Goal: Task Accomplishment & Management: Use online tool/utility

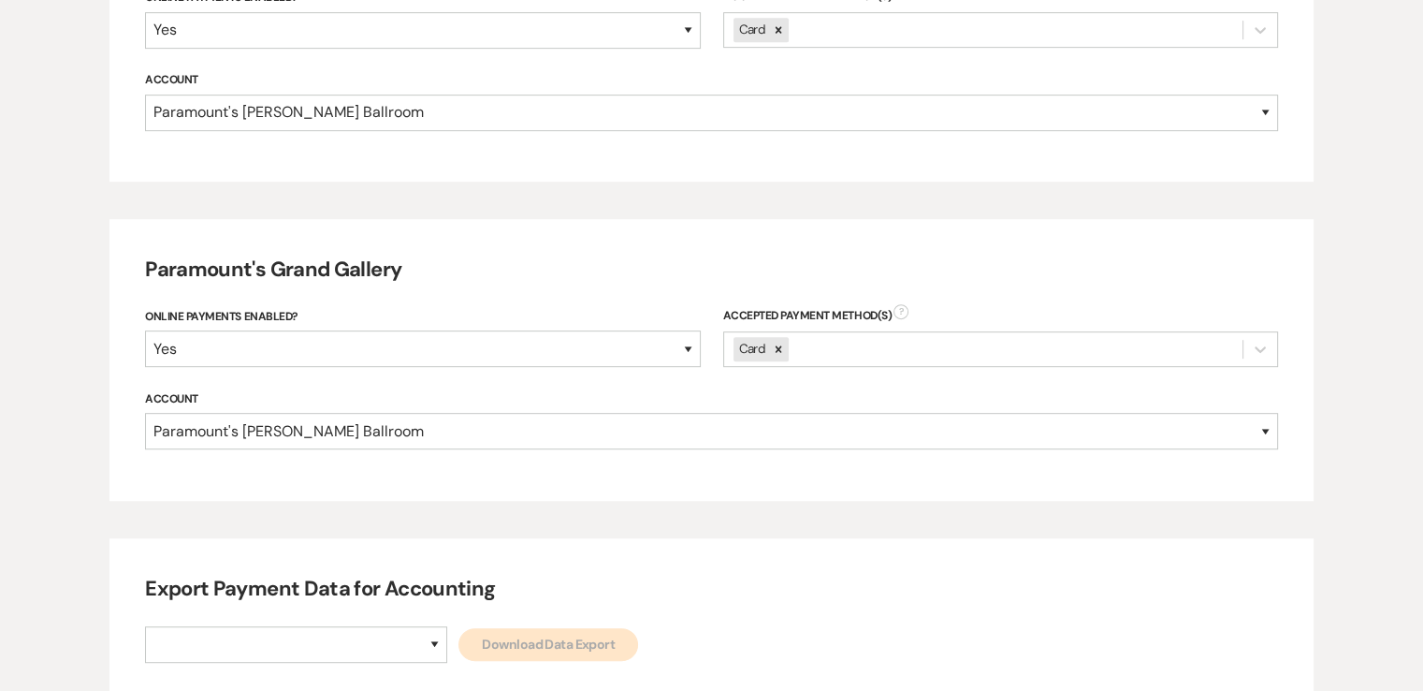
scroll to position [1029, 0]
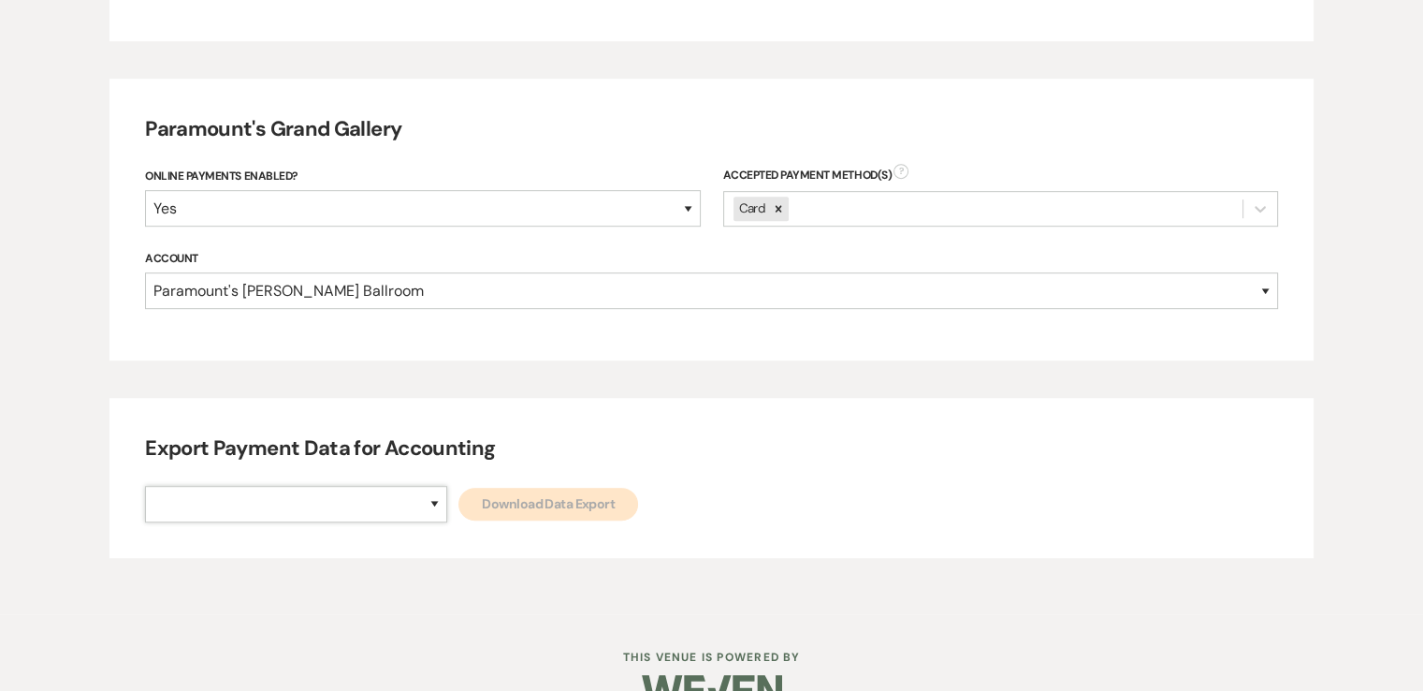
click at [352, 511] on select "Paramount's [PERSON_NAME] Ballroom Paramount's [GEOGRAPHIC_DATA]" at bounding box center [296, 504] width 302 height 36
select select "634"
click at [145, 486] on select "Paramount's [PERSON_NAME] Ballroom Paramount's [GEOGRAPHIC_DATA]" at bounding box center [296, 504] width 302 height 36
click at [459, 513] on link "Download Data Export" at bounding box center [549, 504] width 180 height 33
click at [234, 513] on select "Paramount's [PERSON_NAME] Ballroom Paramount's [GEOGRAPHIC_DATA]" at bounding box center [296, 504] width 302 height 36
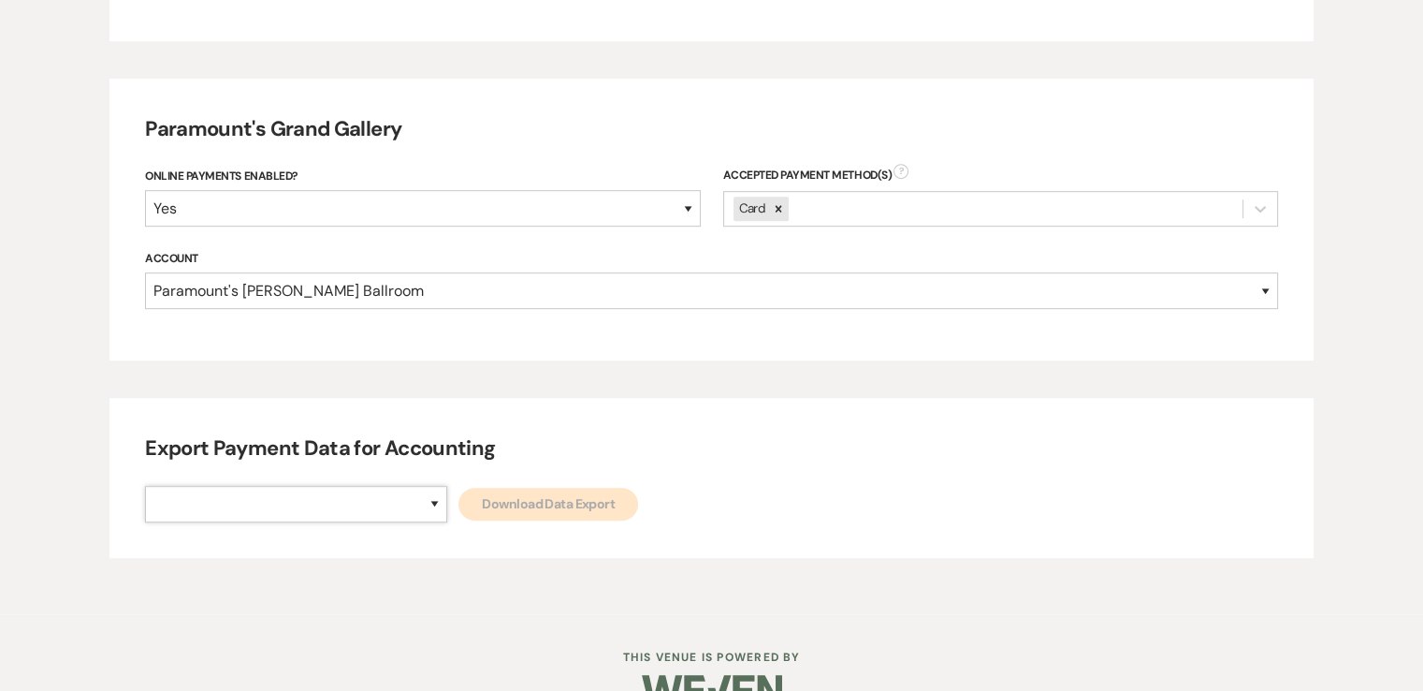
select select "666"
click at [145, 486] on select "Paramount's [PERSON_NAME] Ballroom Paramount's [GEOGRAPHIC_DATA]" at bounding box center [296, 504] width 302 height 36
click at [459, 517] on link "Download Data Export" at bounding box center [549, 504] width 180 height 33
click at [305, 506] on select "Paramount's [PERSON_NAME] Ballroom Paramount's [GEOGRAPHIC_DATA]" at bounding box center [296, 504] width 302 height 36
click at [145, 486] on select "Paramount's [PERSON_NAME] Ballroom Paramount's [GEOGRAPHIC_DATA]" at bounding box center [296, 504] width 302 height 36
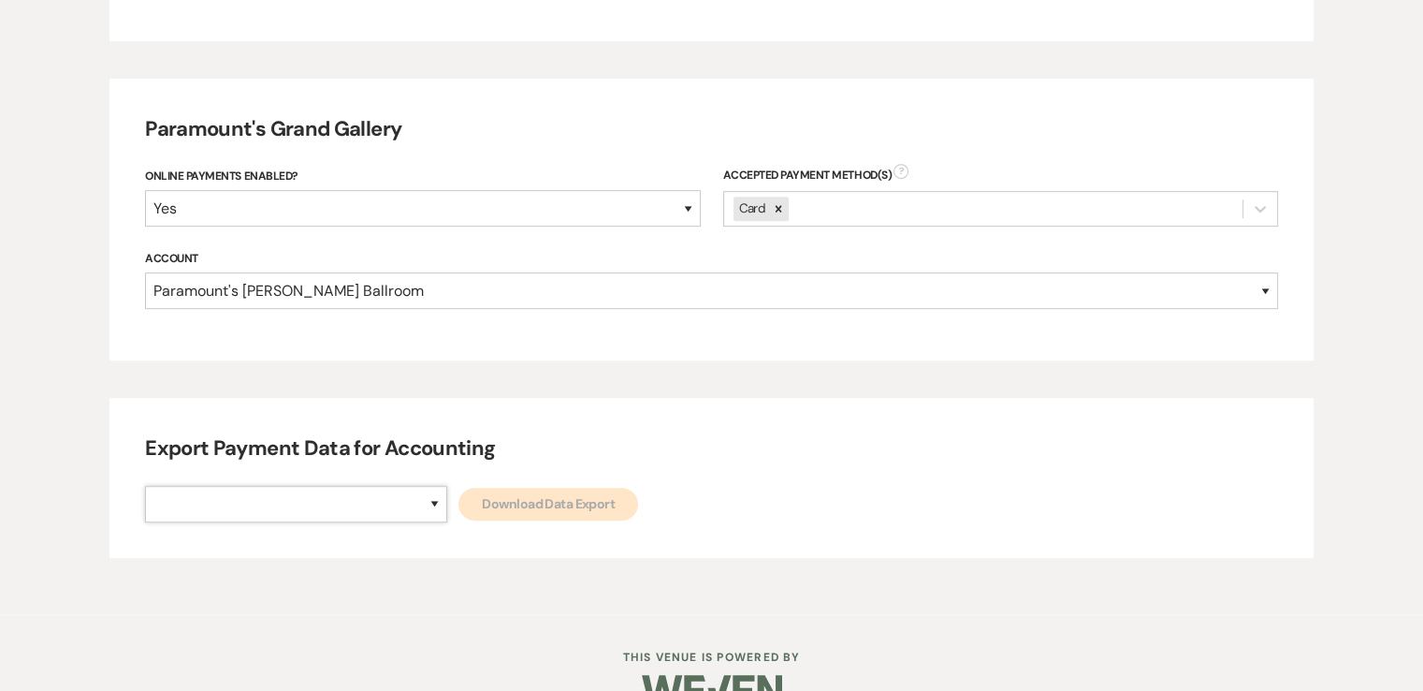
click at [314, 522] on div "Export Payment Data for Accounting Paramount's [PERSON_NAME] Ballroom Paramount…" at bounding box center [711, 478] width 1205 height 160
select select "634"
click at [145, 486] on select "Paramount's [PERSON_NAME] Ballroom Paramount's [GEOGRAPHIC_DATA]" at bounding box center [296, 504] width 302 height 36
click at [436, 521] on div "Export Payment Data for Accounting Paramount's [PERSON_NAME] Ballroom Paramount…" at bounding box center [711, 478] width 1205 height 160
click at [459, 514] on link "Download Data Export" at bounding box center [549, 504] width 180 height 33
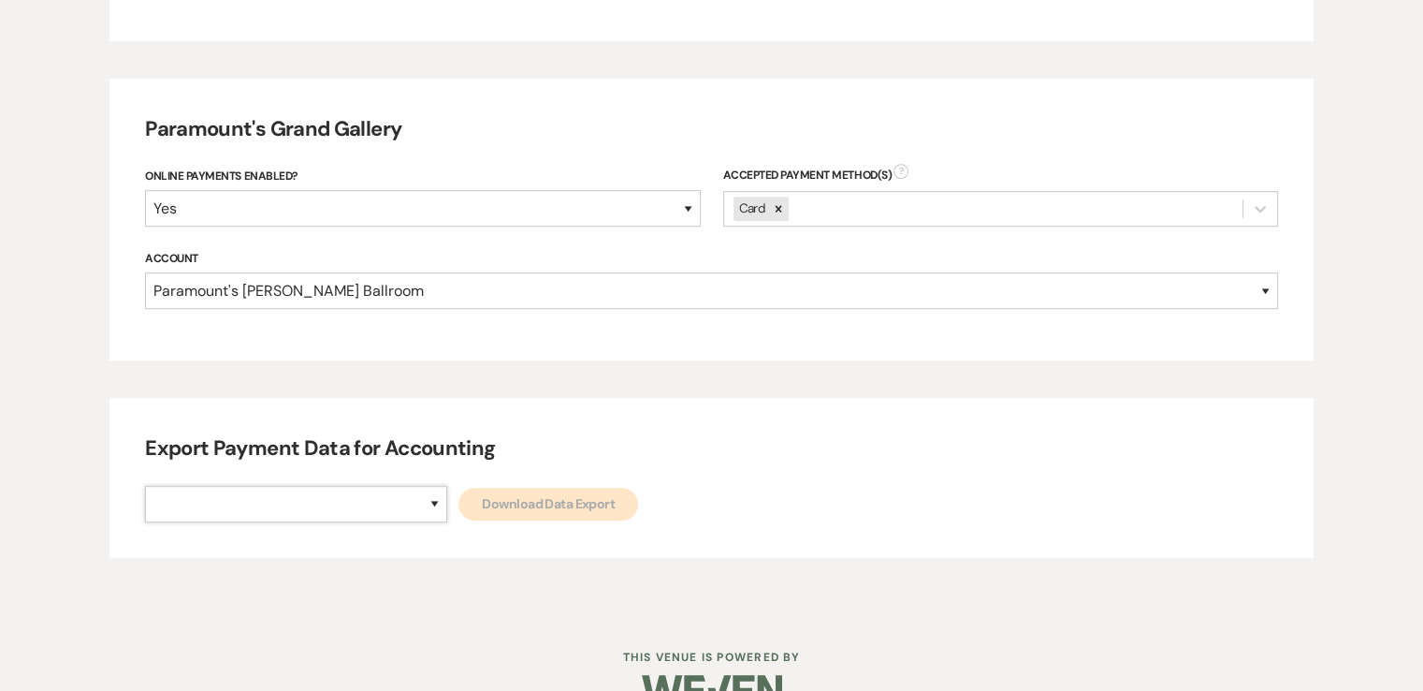
click at [251, 512] on select "Paramount's [PERSON_NAME] Ballroom Paramount's [GEOGRAPHIC_DATA]" at bounding box center [296, 504] width 302 height 36
select select "666"
click at [145, 486] on select "Paramount's [PERSON_NAME] Ballroom Paramount's [GEOGRAPHIC_DATA]" at bounding box center [296, 504] width 302 height 36
click at [464, 514] on link "Download Data Export" at bounding box center [549, 504] width 180 height 33
select select
